Goal: Check status: Check status

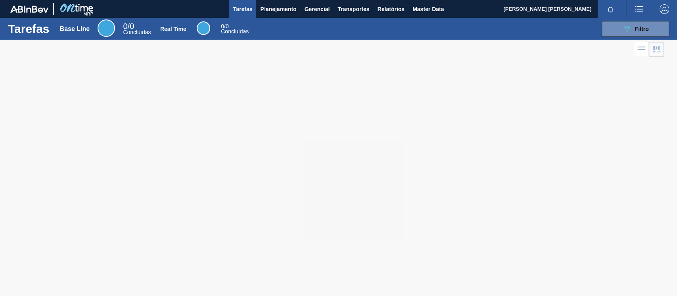
click at [246, 10] on span "Tarefas" at bounding box center [242, 9] width 19 height 10
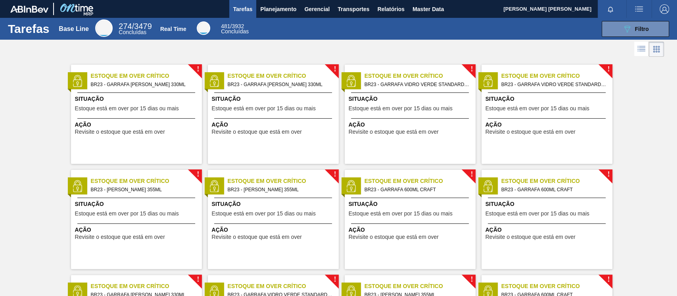
click at [247, 9] on span "Tarefas" at bounding box center [242, 9] width 19 height 10
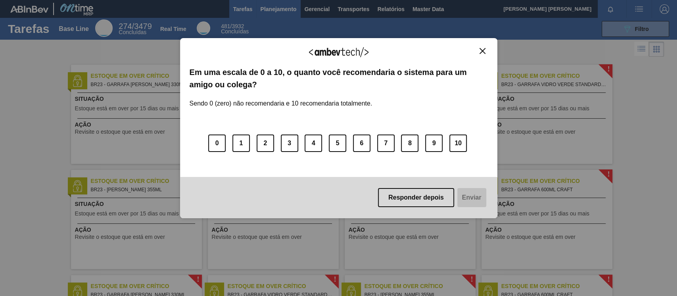
click at [260, 8] on div "Agradecemos seu feedback! Em uma escala de 0 a 10, o quanto você recomendaria o…" at bounding box center [338, 148] width 677 height 296
drag, startPoint x: 483, startPoint y: 49, endPoint x: 475, endPoint y: 48, distance: 7.2
click at [482, 49] on img "Close" at bounding box center [482, 51] width 6 height 6
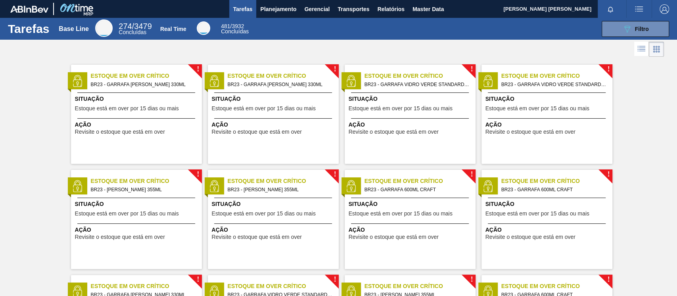
click at [245, 11] on span "Tarefas" at bounding box center [242, 9] width 19 height 10
click at [285, 12] on span "Planejamento" at bounding box center [278, 9] width 36 height 10
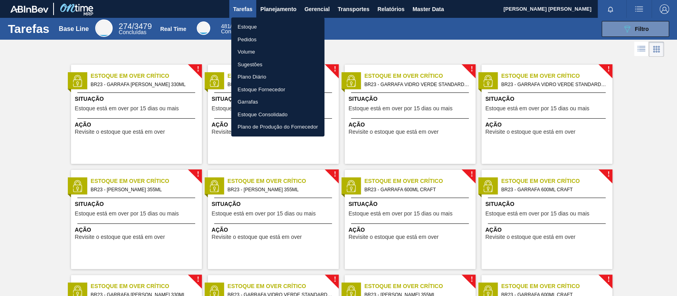
click at [264, 38] on li "Pedidos" at bounding box center [277, 39] width 93 height 13
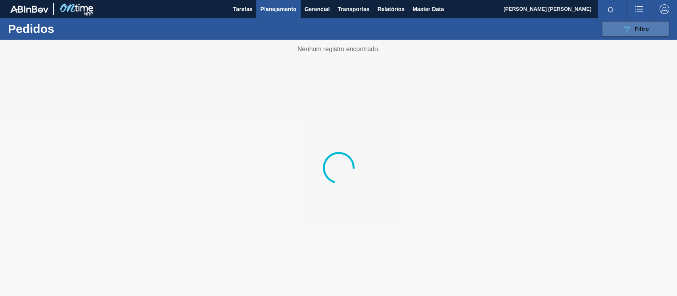
click at [619, 31] on button "089F7B8B-B2A5-4AFE-B5C0-19BA573D28AC Filtro" at bounding box center [634, 29] width 67 height 16
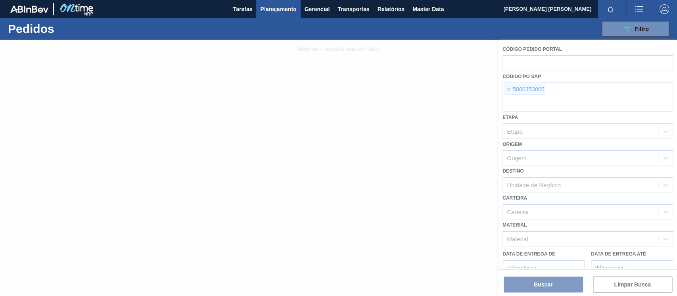
click at [508, 88] on div at bounding box center [338, 168] width 677 height 256
click at [536, 88] on div at bounding box center [338, 168] width 677 height 256
click at [550, 88] on div at bounding box center [338, 168] width 677 height 256
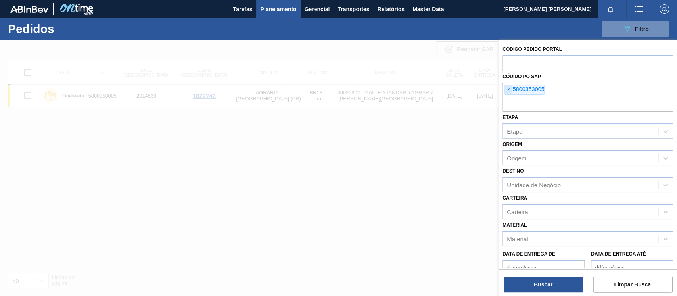
click at [510, 87] on span "×" at bounding box center [509, 90] width 8 height 10
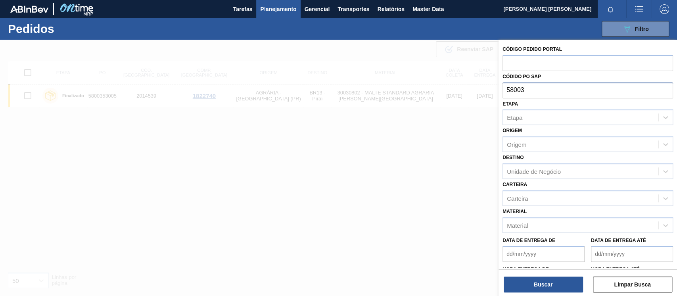
type input "58003"
paste input "5800362299"
type input "5800362299"
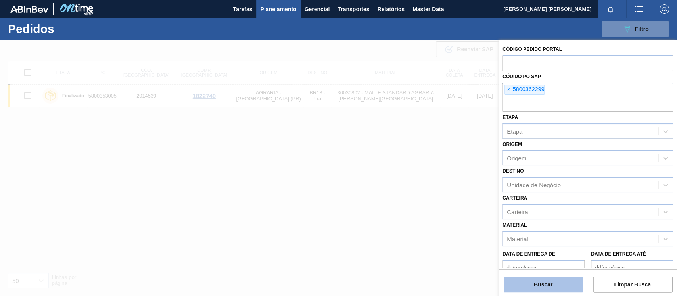
click at [548, 292] on button "Buscar" at bounding box center [543, 284] width 79 height 16
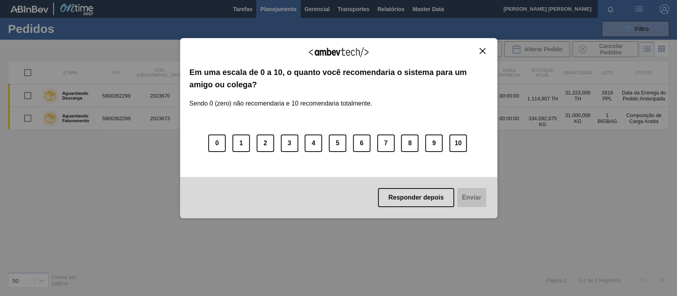
click at [482, 51] on img "Close" at bounding box center [482, 51] width 6 height 6
